Goal: Task Accomplishment & Management: Complete application form

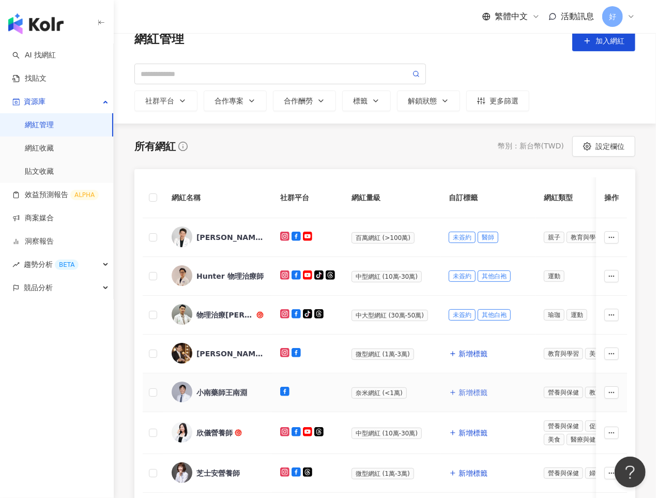
click at [475, 391] on span "新增標籤" at bounding box center [473, 392] width 29 height 8
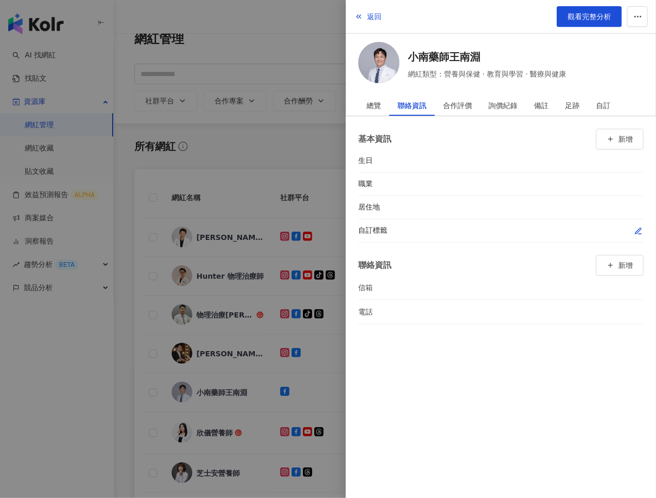
click at [635, 233] on icon "button" at bounding box center [639, 231] width 8 height 8
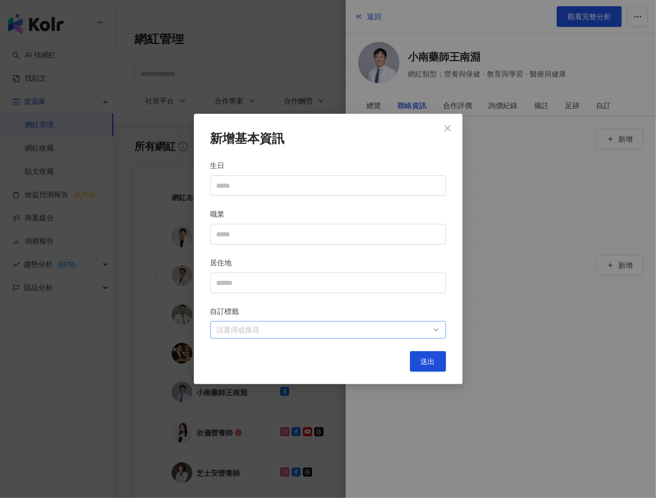
click at [379, 327] on div at bounding box center [323, 330] width 221 height 8
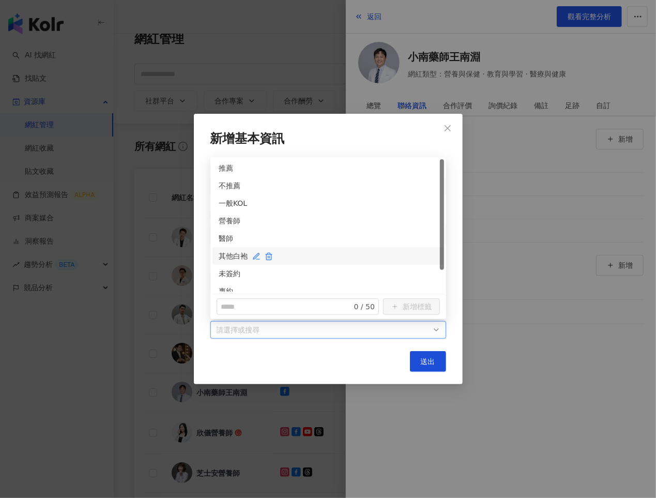
click at [222, 259] on div "其他白袍" at bounding box center [328, 255] width 219 height 11
click at [222, 270] on div "未簽約" at bounding box center [328, 273] width 219 height 11
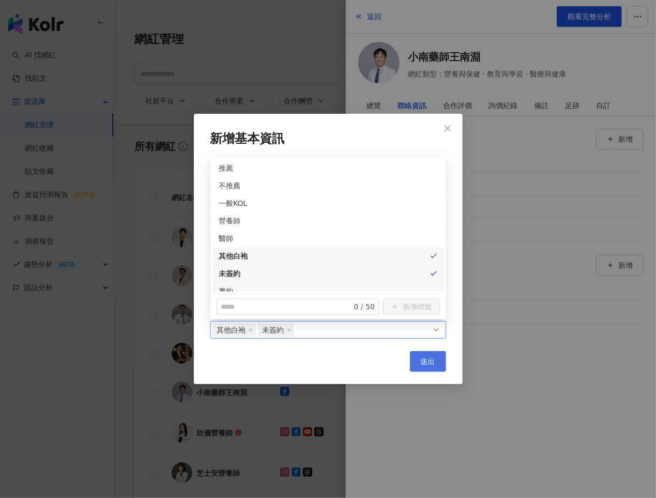
click at [433, 362] on span "送出" at bounding box center [428, 361] width 14 height 8
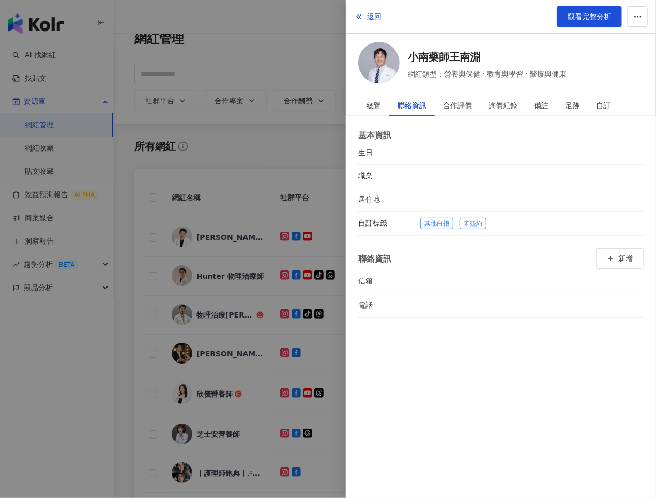
click at [265, 356] on div at bounding box center [328, 249] width 656 height 498
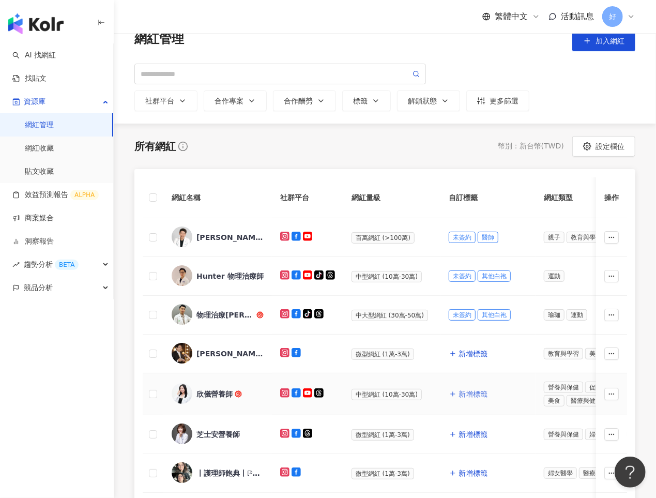
click at [468, 392] on span "新增標籤" at bounding box center [473, 394] width 29 height 8
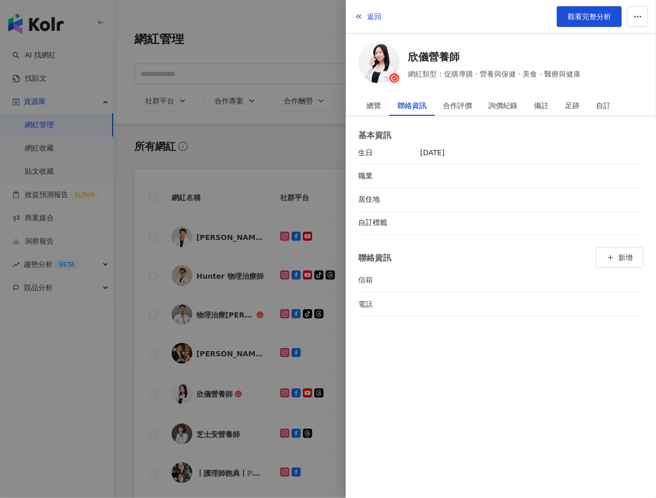
click at [221, 281] on div at bounding box center [328, 249] width 656 height 498
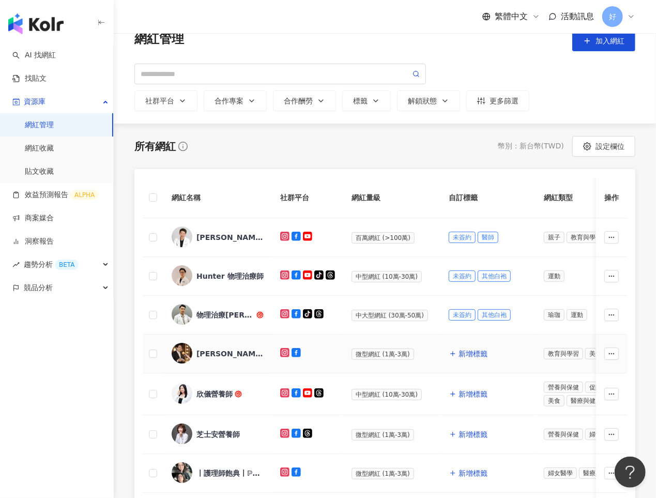
scroll to position [62, 0]
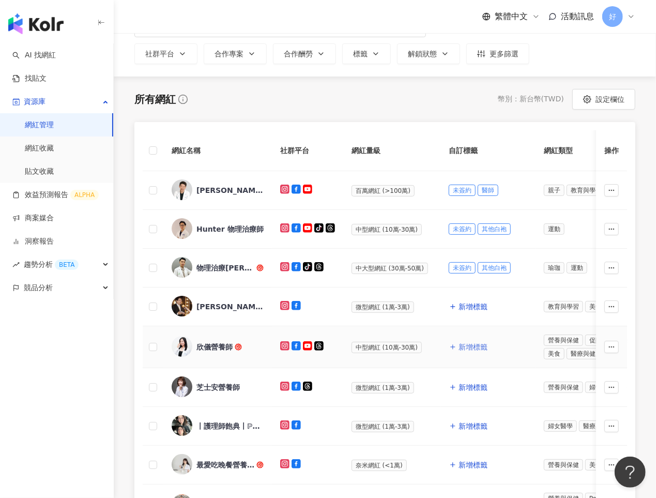
click at [459, 345] on span "新增標籤" at bounding box center [473, 347] width 29 height 8
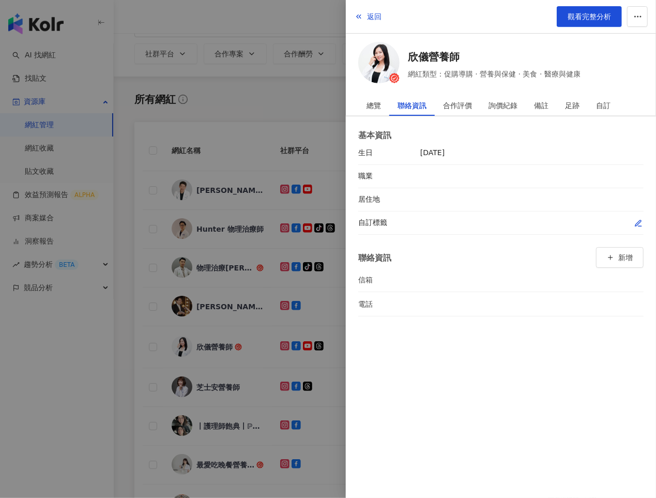
click at [638, 223] on icon "button" at bounding box center [639, 223] width 6 height 6
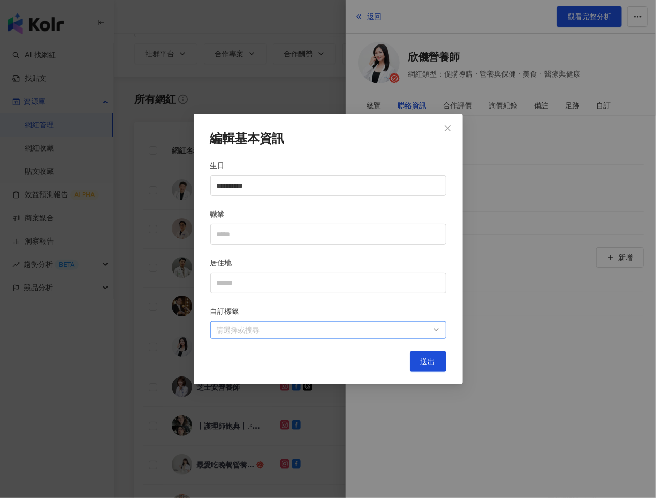
click at [431, 323] on div "請選擇或搜尋" at bounding box center [329, 330] width 236 height 18
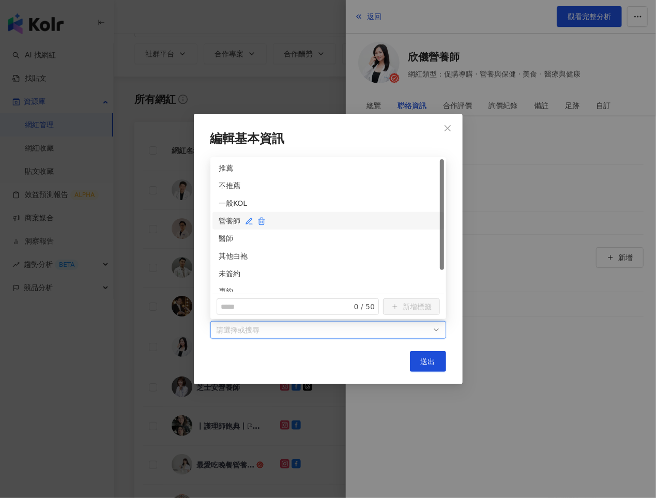
click at [224, 217] on div "營養師" at bounding box center [328, 220] width 219 height 11
click at [224, 276] on div "未簽約" at bounding box center [328, 273] width 219 height 11
click at [419, 364] on button "送出" at bounding box center [428, 361] width 36 height 21
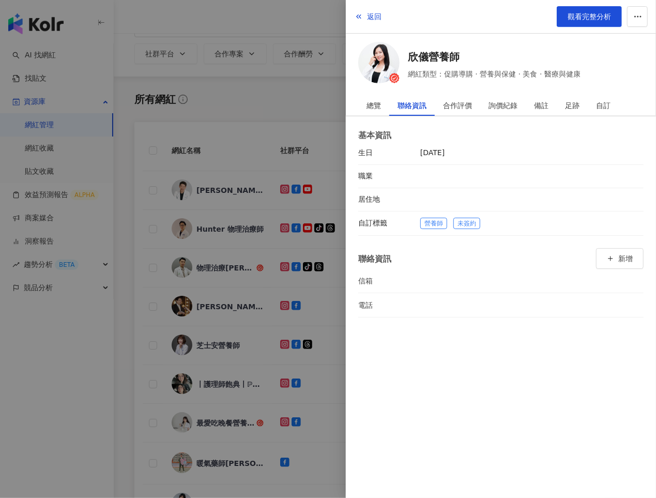
click at [296, 363] on div at bounding box center [328, 249] width 656 height 498
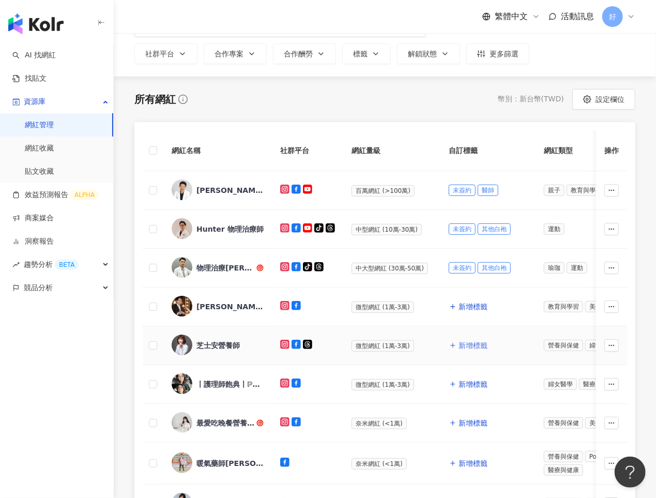
click at [454, 346] on button "新增標籤" at bounding box center [468, 345] width 39 height 21
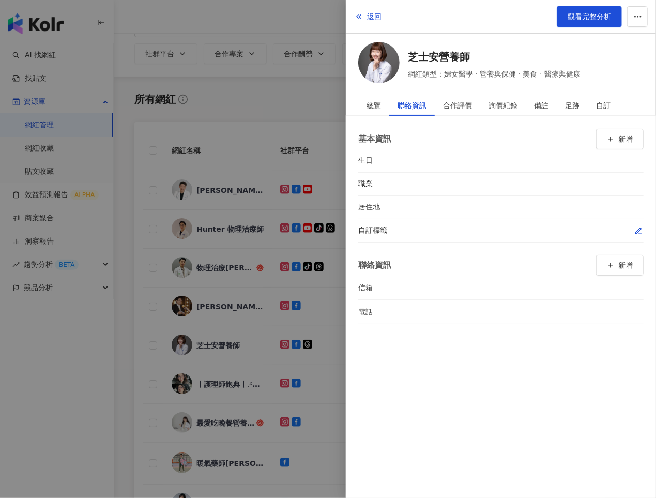
click at [638, 228] on icon "button" at bounding box center [639, 231] width 6 height 6
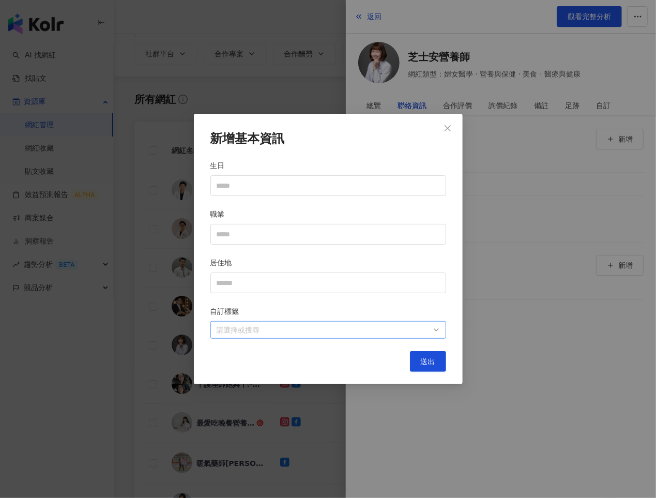
click at [404, 327] on div at bounding box center [323, 330] width 221 height 8
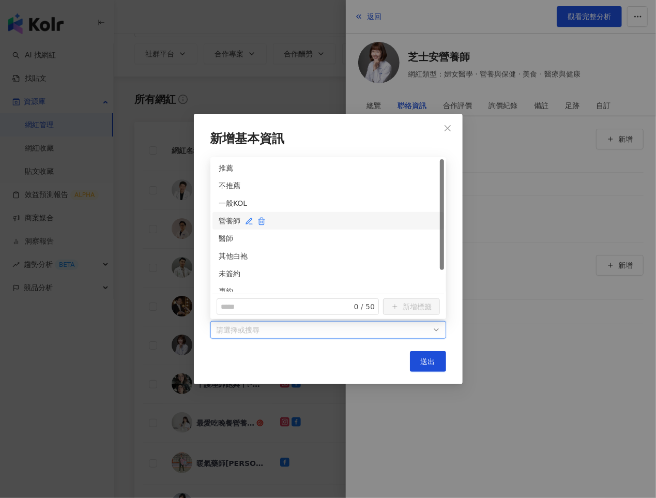
click at [223, 221] on div "營養師" at bounding box center [328, 220] width 219 height 11
click at [223, 274] on div "未簽約" at bounding box center [328, 273] width 219 height 11
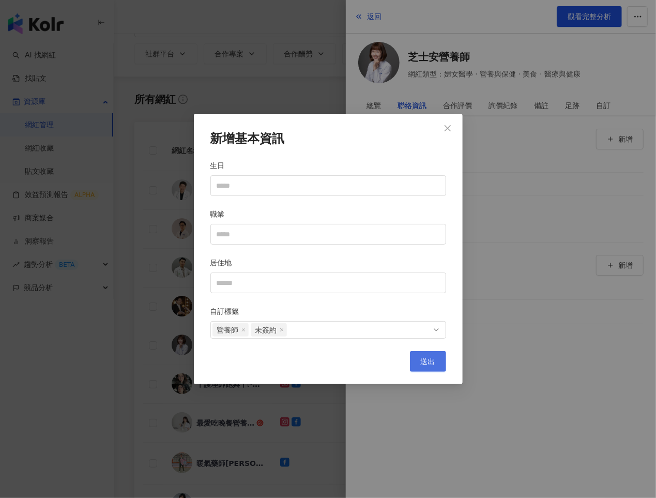
click at [424, 361] on span "送出" at bounding box center [428, 361] width 14 height 8
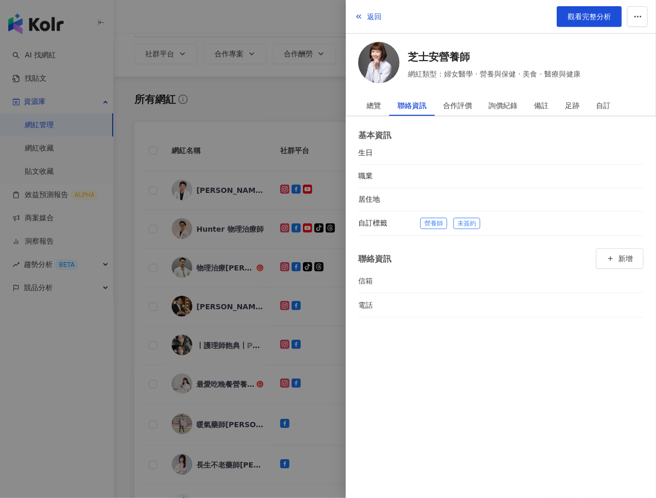
click at [292, 224] on div at bounding box center [328, 249] width 656 height 498
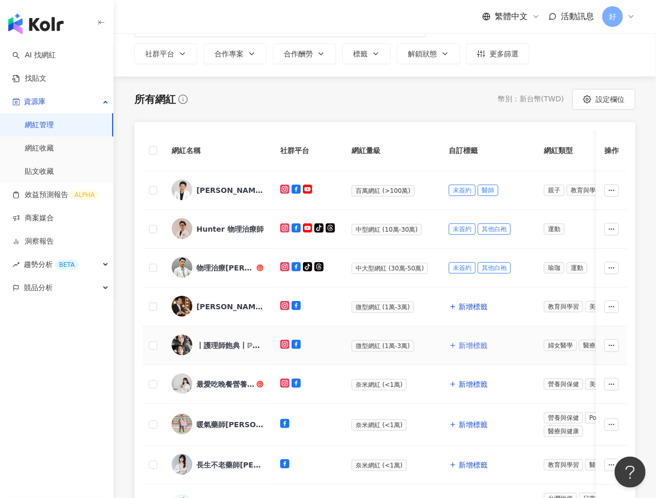
click at [460, 343] on span "新增標籤" at bounding box center [473, 345] width 29 height 8
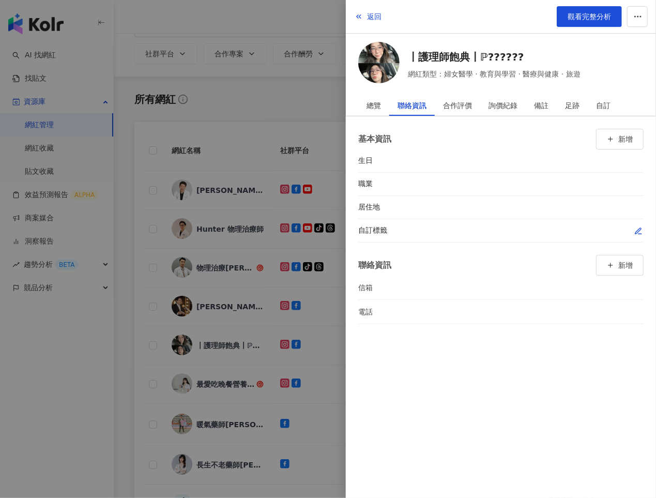
click at [636, 227] on icon "button" at bounding box center [639, 231] width 8 height 8
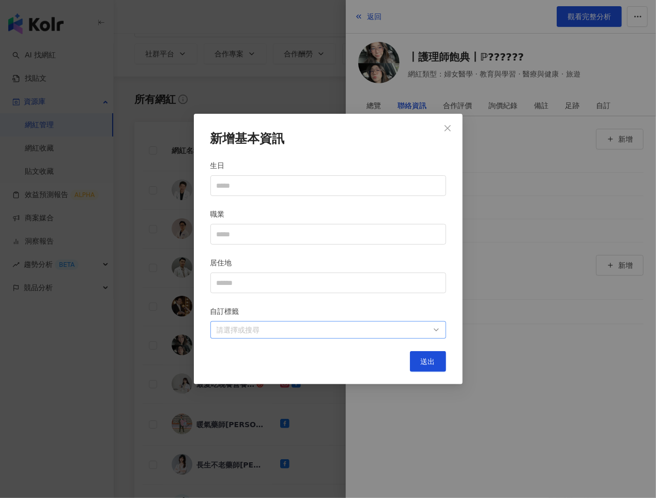
click at [348, 329] on div at bounding box center [323, 330] width 221 height 8
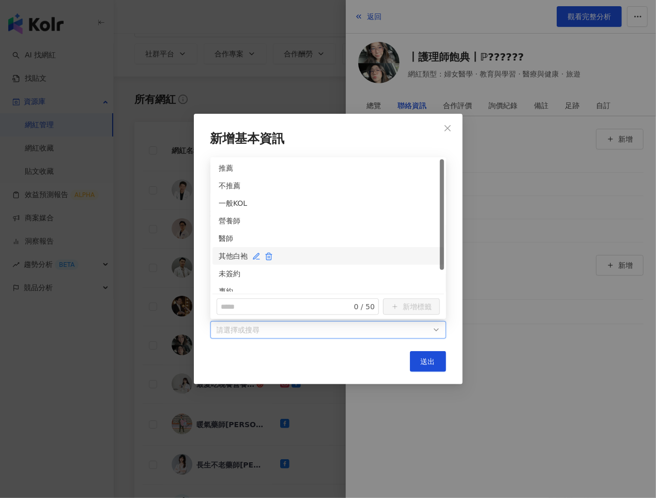
click at [231, 256] on div "其他白袍" at bounding box center [328, 255] width 219 height 11
click at [231, 267] on div "未簽約" at bounding box center [329, 274] width 232 height 18
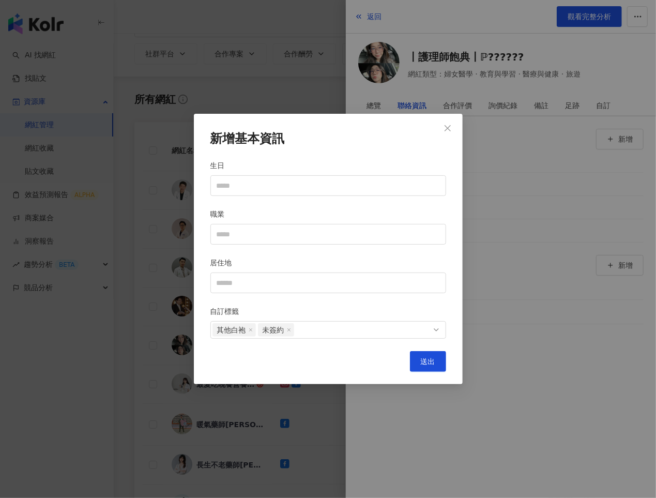
click at [407, 362] on div "送出" at bounding box center [329, 361] width 236 height 21
click at [415, 362] on button "送出" at bounding box center [428, 361] width 36 height 21
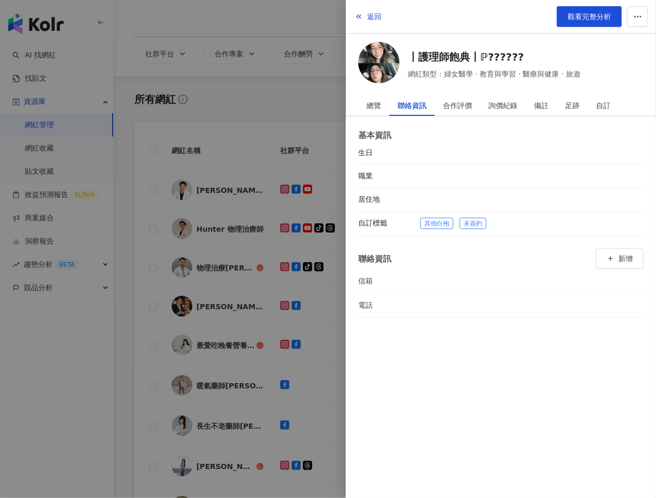
click at [281, 372] on div at bounding box center [328, 249] width 656 height 498
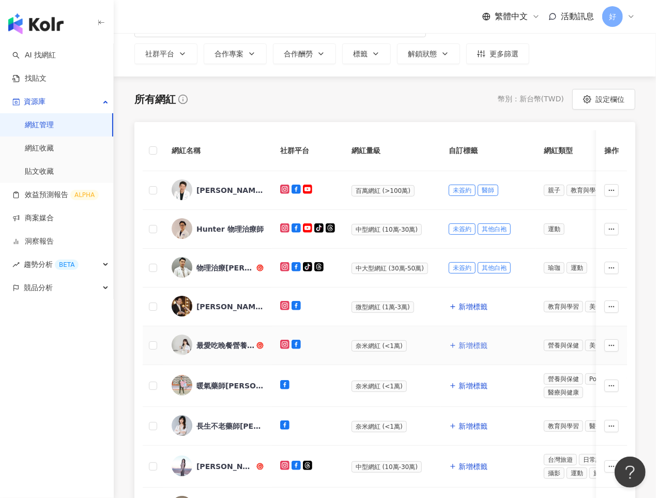
click at [459, 342] on span "新增標籤" at bounding box center [473, 345] width 29 height 8
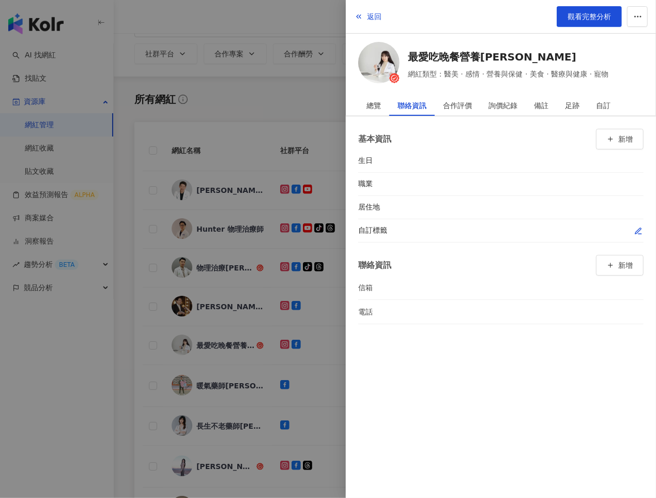
click at [636, 232] on icon "button" at bounding box center [639, 231] width 6 height 6
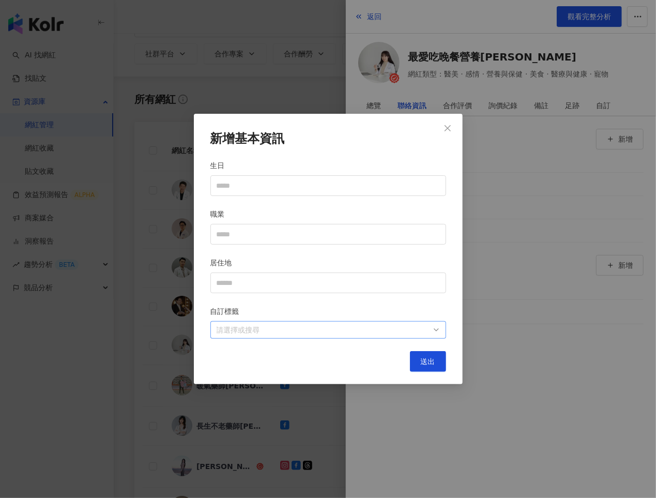
click at [356, 327] on div at bounding box center [323, 330] width 221 height 8
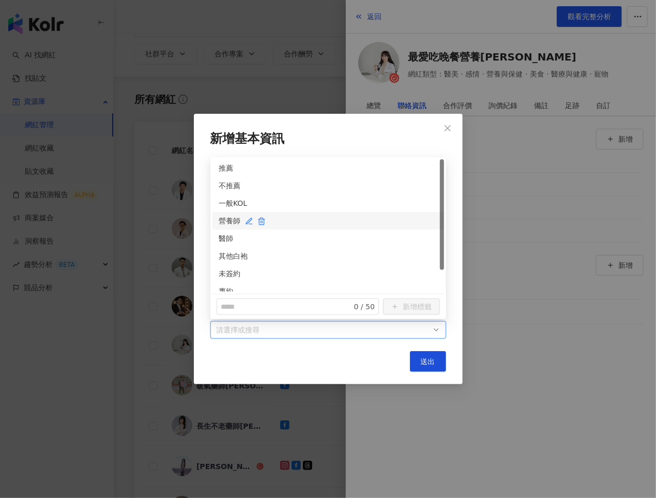
click at [224, 223] on div "營養師" at bounding box center [328, 220] width 219 height 11
click at [223, 275] on div "未簽約" at bounding box center [328, 273] width 219 height 11
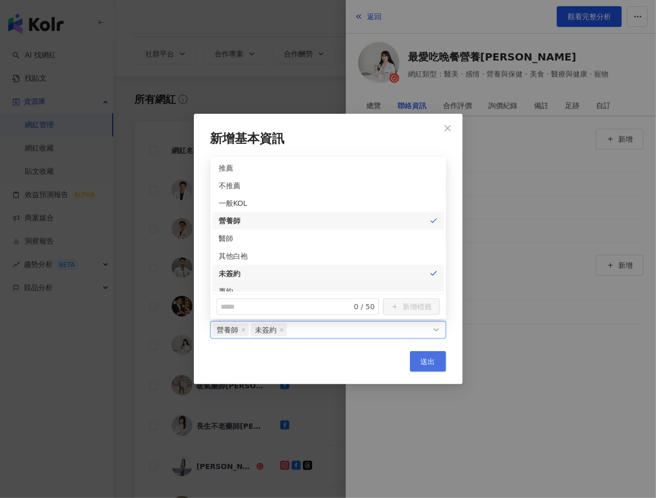
click at [424, 357] on span "送出" at bounding box center [428, 361] width 14 height 8
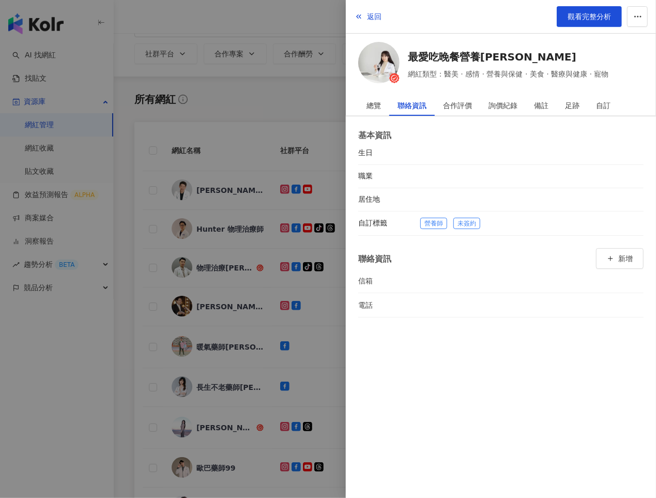
click at [277, 359] on div at bounding box center [328, 249] width 656 height 498
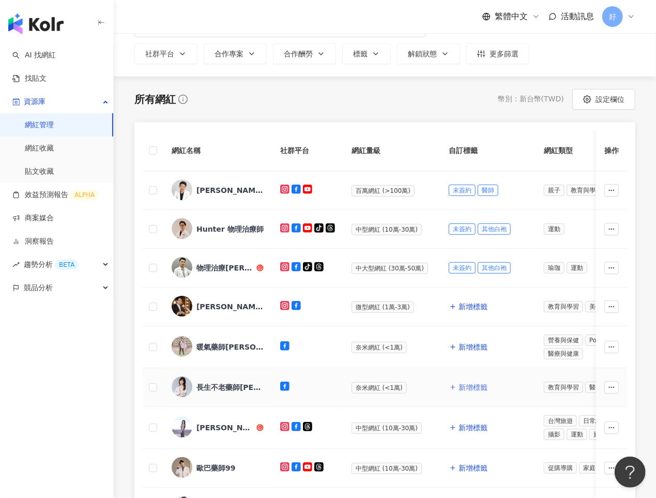
click at [460, 384] on span "新增標籤" at bounding box center [473, 387] width 29 height 8
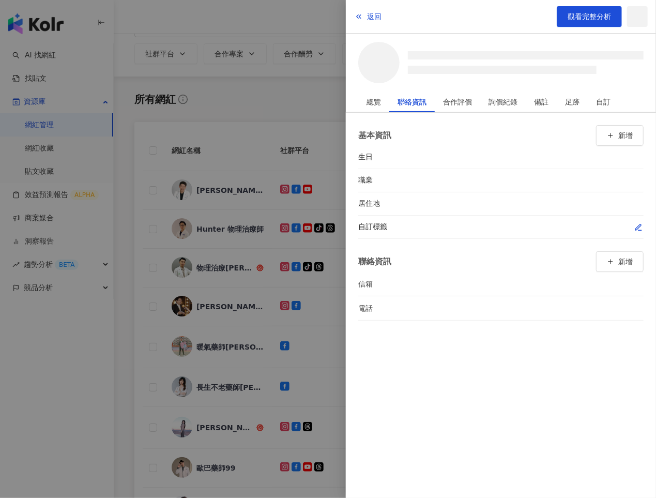
click at [634, 228] on button "button" at bounding box center [639, 227] width 10 height 10
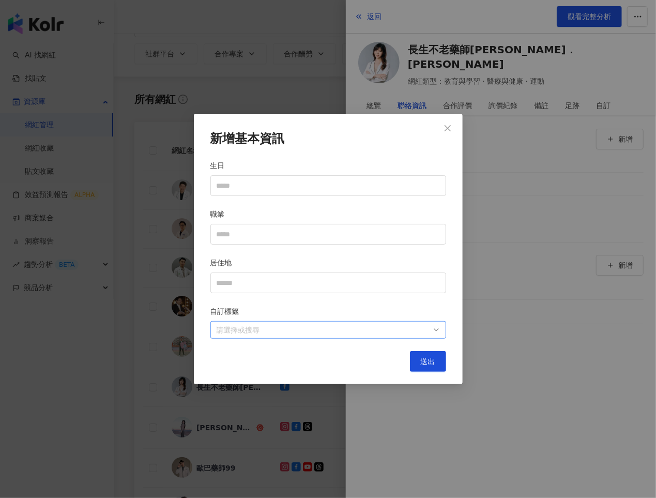
click at [413, 335] on div "請選擇或搜尋" at bounding box center [329, 330] width 236 height 18
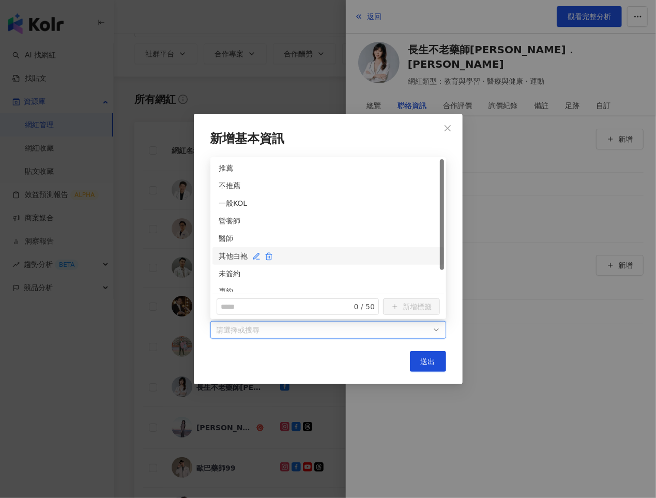
click at [232, 256] on div "其他白袍" at bounding box center [328, 255] width 219 height 11
click at [232, 271] on div "未簽約" at bounding box center [328, 273] width 219 height 11
click at [420, 358] on button "送出" at bounding box center [428, 361] width 36 height 21
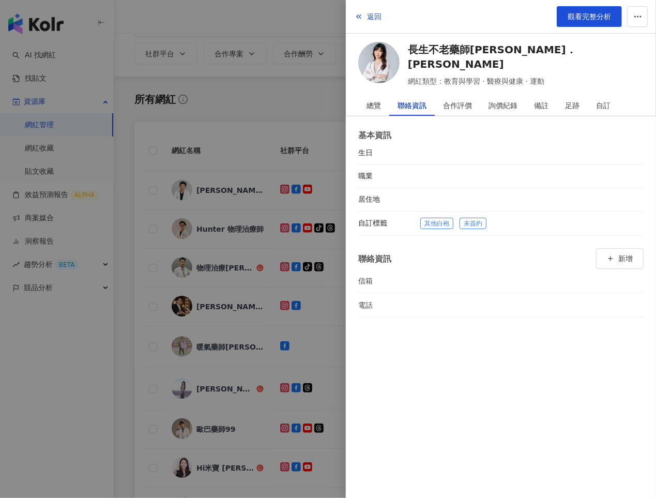
click at [309, 359] on div at bounding box center [328, 249] width 656 height 498
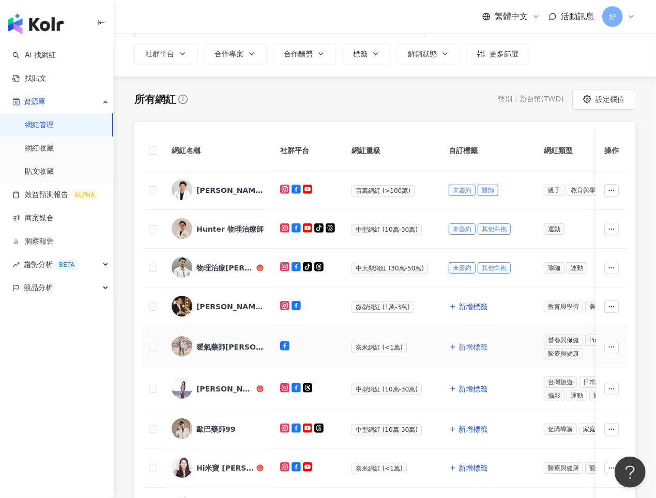
click at [468, 344] on span "新增標籤" at bounding box center [473, 347] width 29 height 8
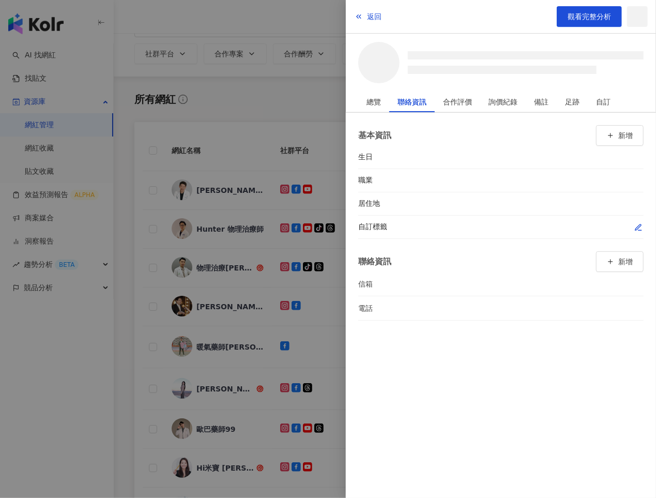
click at [637, 229] on icon "button" at bounding box center [639, 227] width 8 height 8
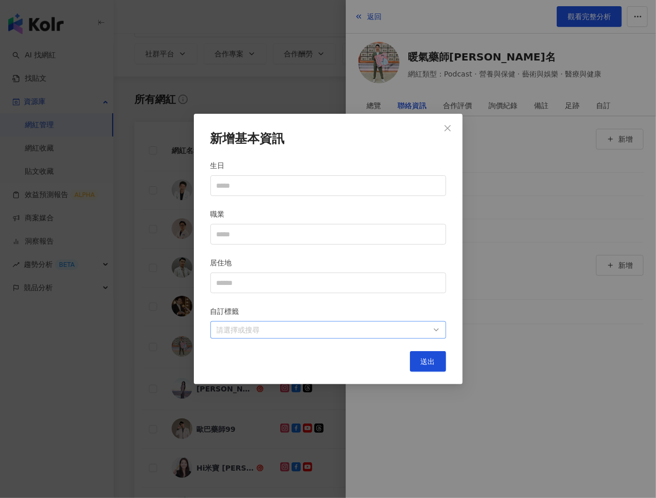
click at [378, 327] on div at bounding box center [323, 330] width 221 height 8
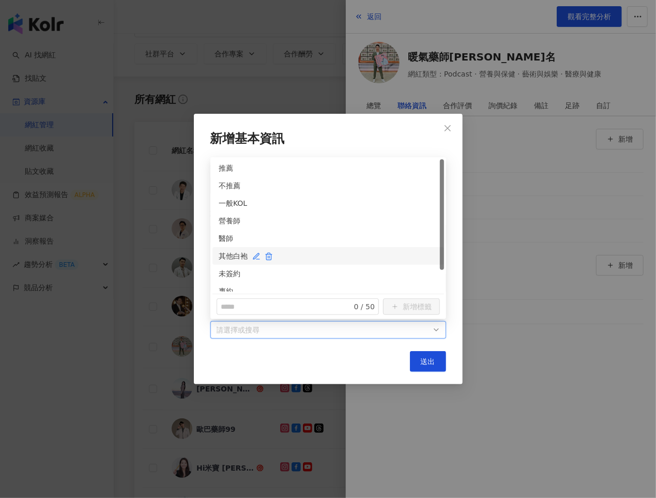
click at [241, 254] on div "其他白袍" at bounding box center [328, 255] width 219 height 11
click at [233, 270] on div "未簽約" at bounding box center [328, 273] width 219 height 11
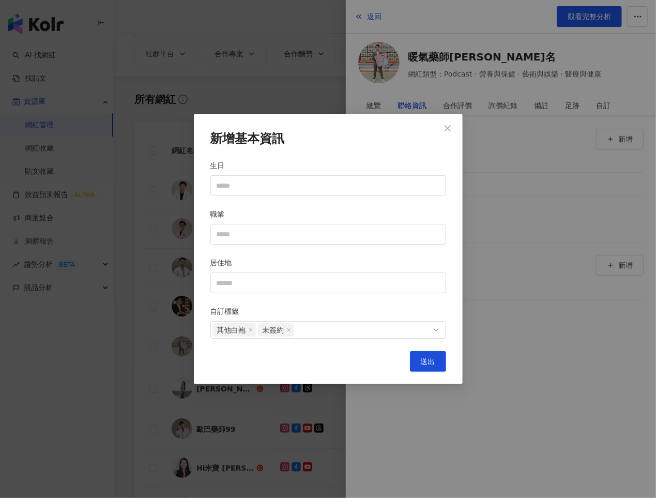
click at [448, 364] on div "新增基本資訊 生日 職業 居住地 自訂標籤 其他白袍 未簽約 送出" at bounding box center [328, 249] width 269 height 271
click at [424, 364] on span "送出" at bounding box center [428, 361] width 14 height 8
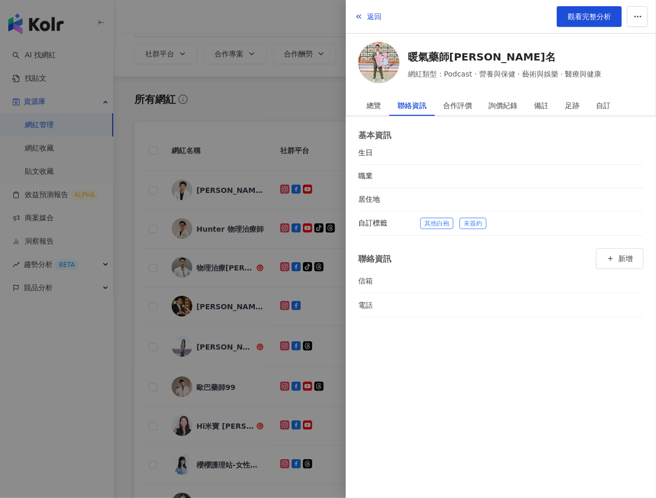
click at [294, 384] on div at bounding box center [328, 249] width 656 height 498
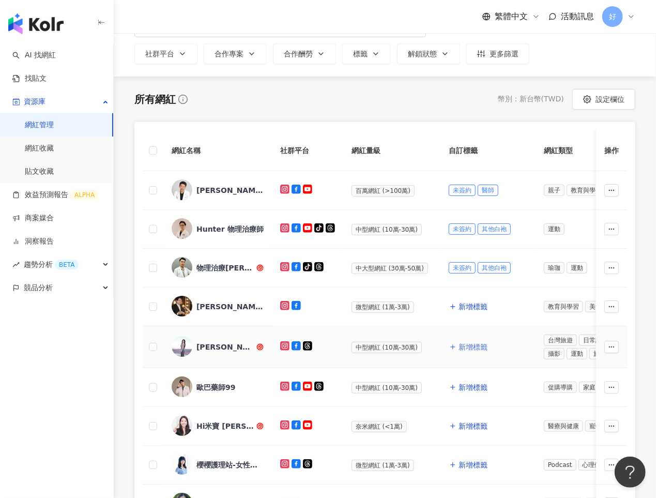
click at [463, 343] on span "新增標籤" at bounding box center [473, 347] width 29 height 8
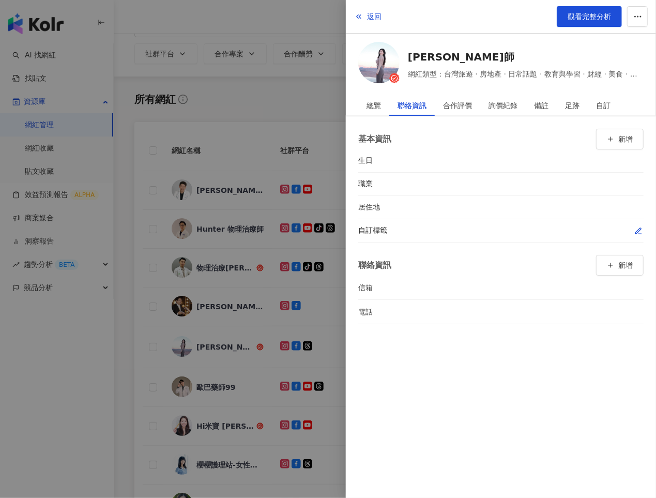
click at [638, 227] on icon "button" at bounding box center [639, 231] width 8 height 8
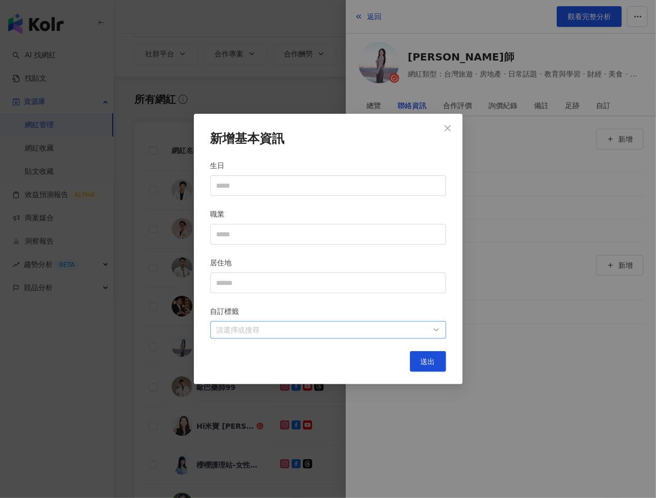
click at [401, 328] on div at bounding box center [323, 330] width 221 height 8
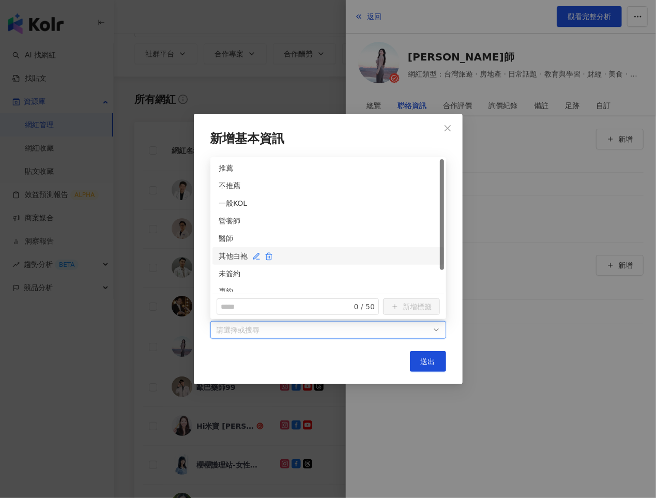
click at [230, 256] on div "其他白袍" at bounding box center [328, 255] width 219 height 11
click at [230, 269] on div "未簽約" at bounding box center [328, 273] width 219 height 11
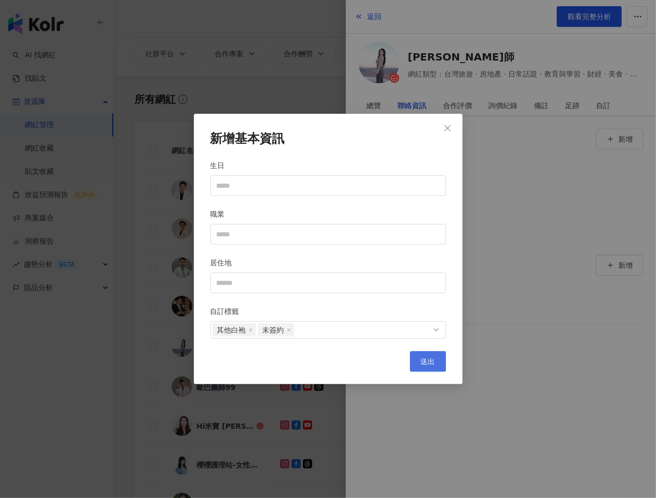
click at [421, 366] on button "送出" at bounding box center [428, 361] width 36 height 21
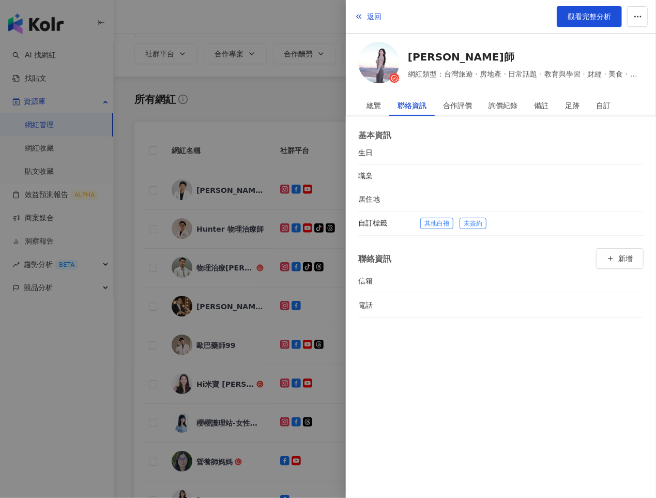
click at [281, 382] on div at bounding box center [328, 249] width 656 height 498
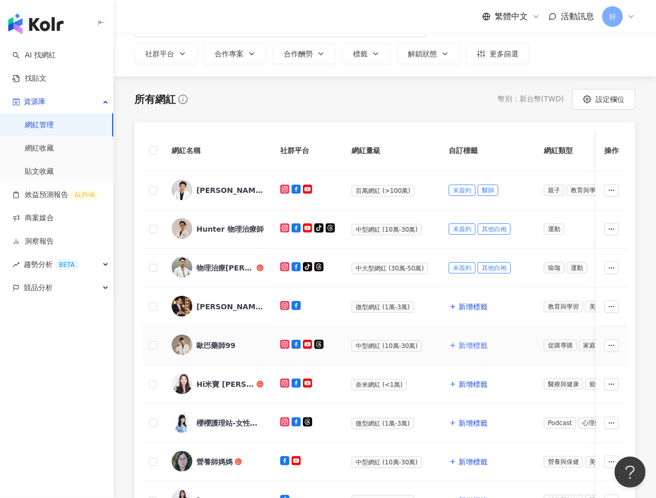
click at [460, 344] on span "新增標籤" at bounding box center [473, 345] width 29 height 8
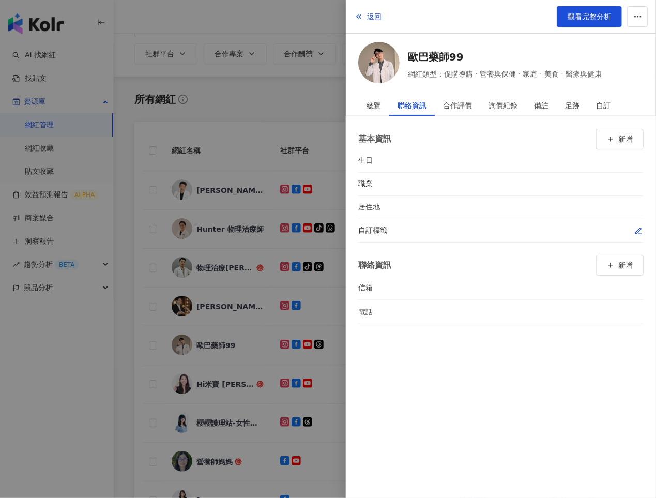
click at [637, 226] on span "button" at bounding box center [639, 231] width 8 height 11
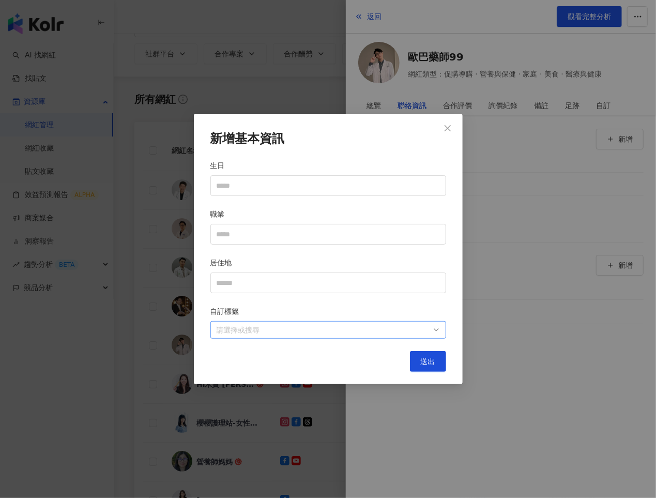
click at [380, 328] on div at bounding box center [323, 330] width 221 height 8
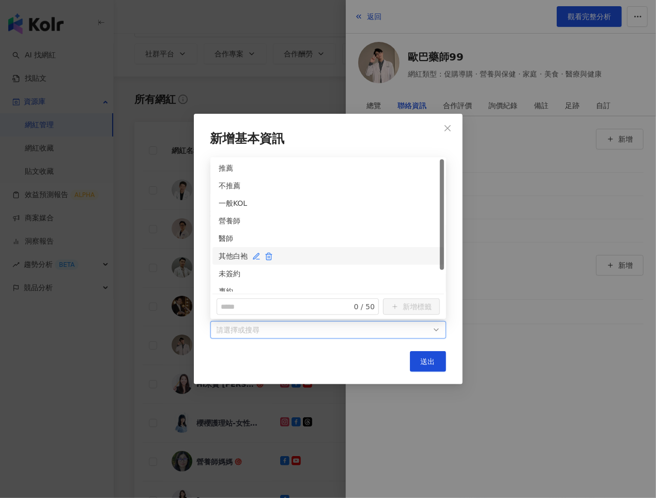
click at [226, 254] on div "其他白袍" at bounding box center [328, 255] width 219 height 11
click at [226, 268] on div "未簽約" at bounding box center [328, 273] width 219 height 11
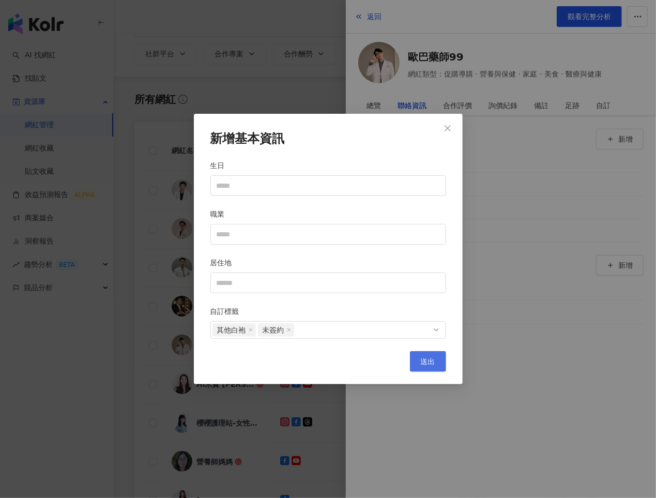
click at [421, 364] on span "送出" at bounding box center [428, 361] width 14 height 8
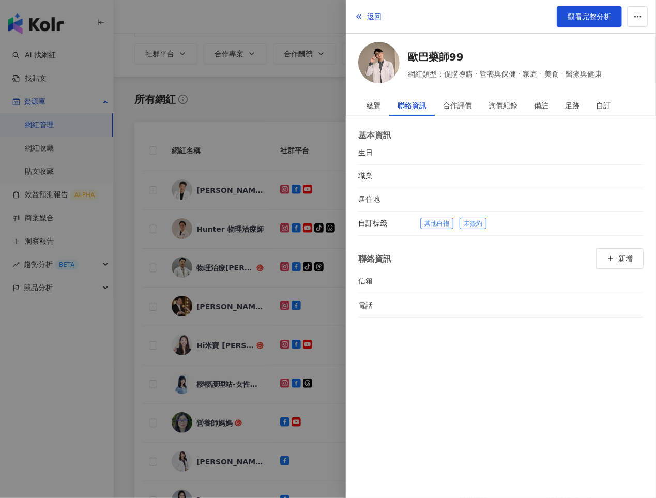
click at [281, 361] on div at bounding box center [328, 249] width 656 height 498
